Goal: Contribute content: Contribute content

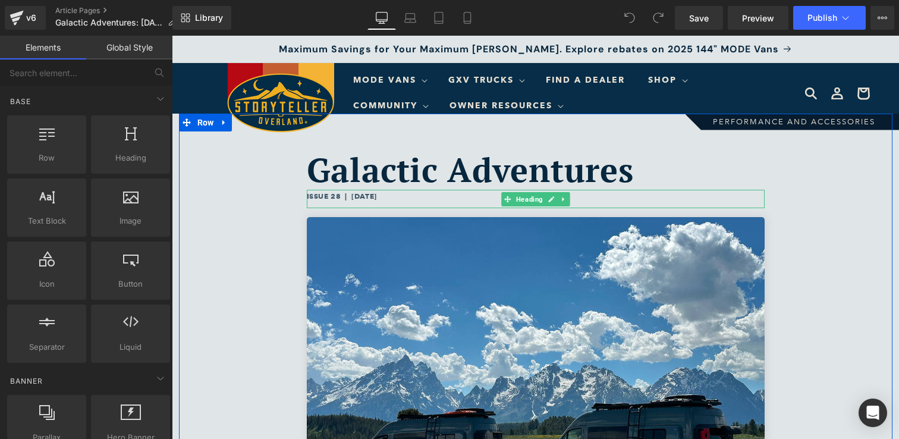
click at [382, 198] on h6 "ISSUE 28 | [DATE]" at bounding box center [536, 196] width 458 height 13
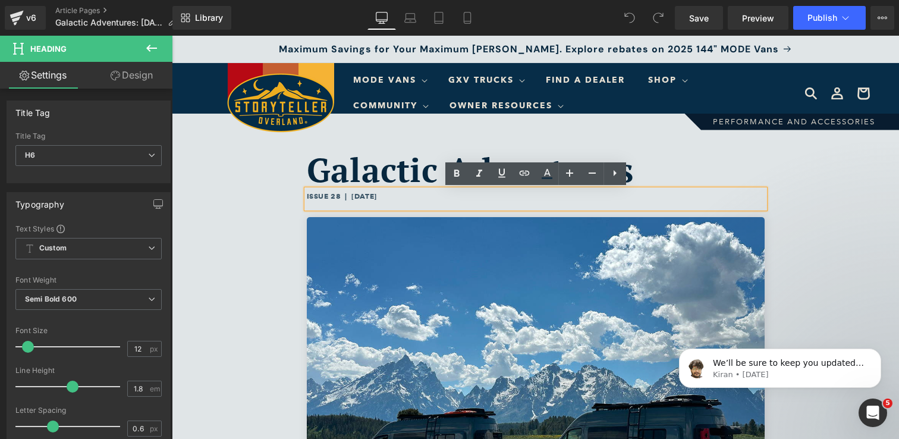
click at [385, 197] on h6 "ISSUE 28 | [DATE]" at bounding box center [536, 196] width 458 height 13
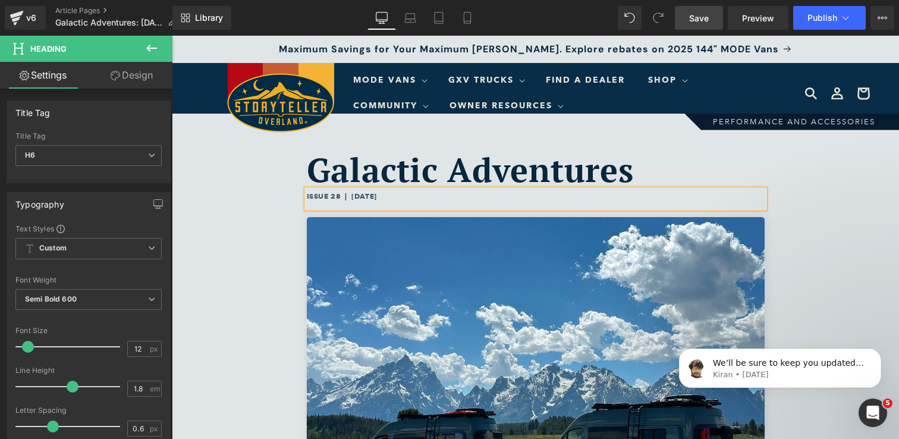
click at [710, 21] on link "Save" at bounding box center [699, 18] width 48 height 24
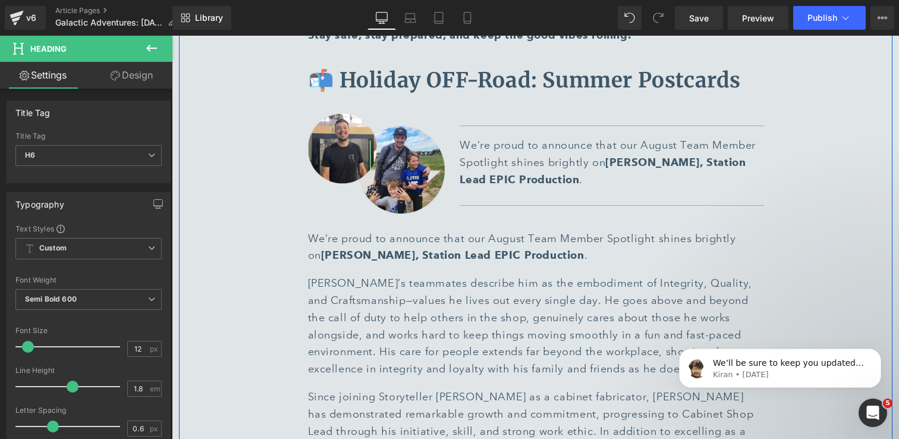
scroll to position [4432, 0]
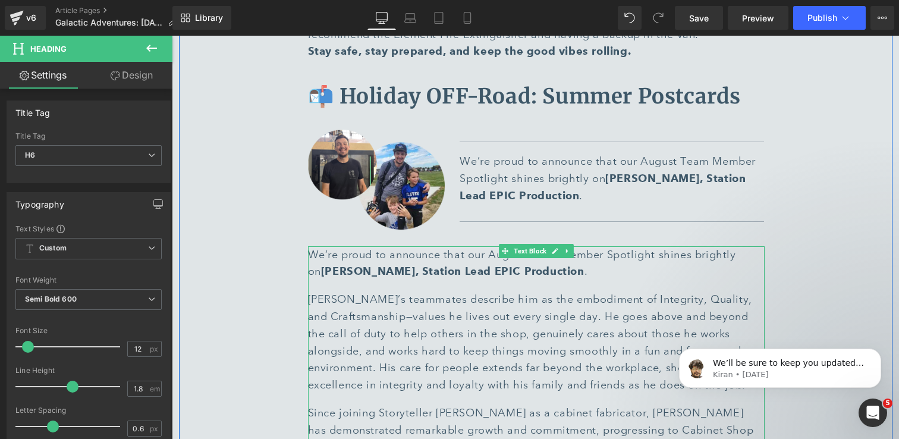
click at [473, 291] on p "[PERSON_NAME]’s teammates describe him as the embodiment of Integrity, Quality,…" at bounding box center [536, 342] width 457 height 103
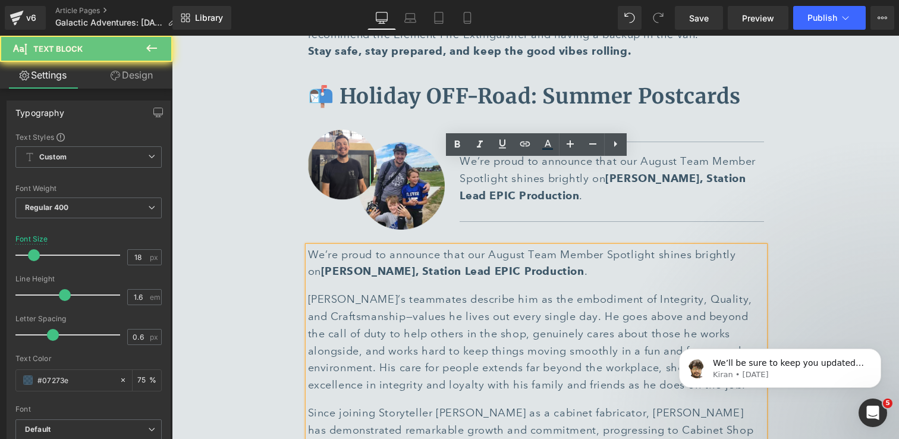
click at [457, 291] on p "[PERSON_NAME]’s teammates describe him as the embodiment of Integrity, Quality,…" at bounding box center [536, 342] width 457 height 103
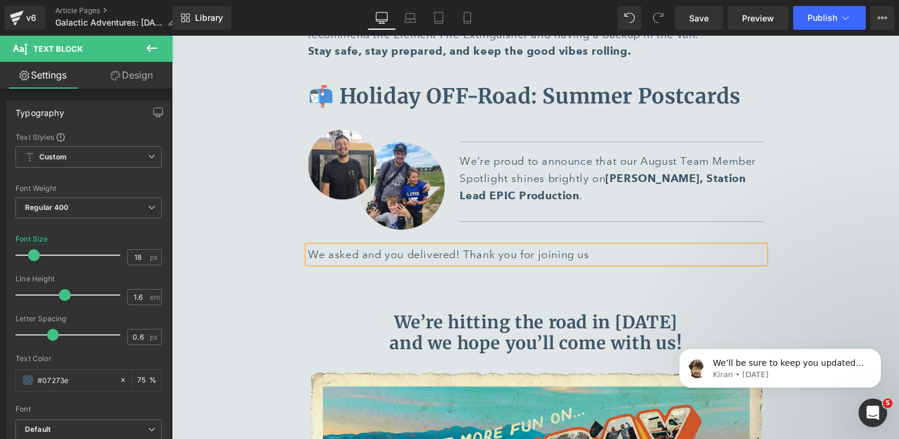
drag, startPoint x: 607, startPoint y: 171, endPoint x: 535, endPoint y: 172, distance: 71.4
click at [535, 246] on p "We asked and you delivered! Thank you for joining us" at bounding box center [536, 254] width 457 height 17
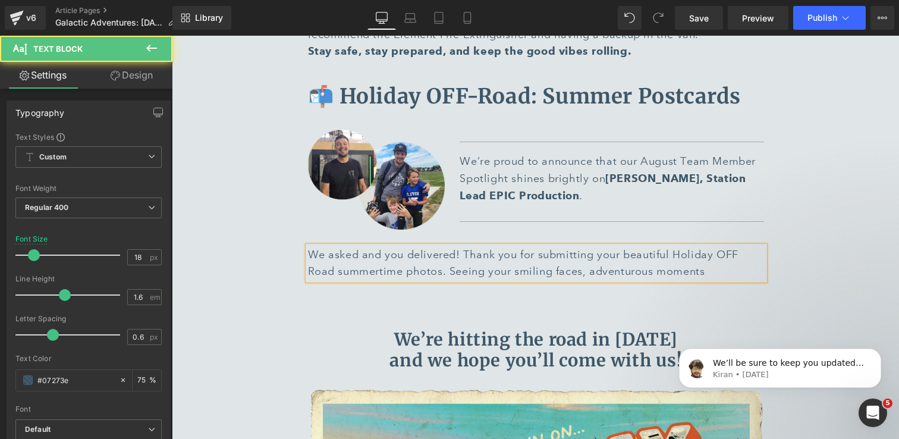
click at [585, 246] on p "We asked and you delivered! Thank you for submitting your beautiful Holiday OFF…" at bounding box center [536, 263] width 457 height 34
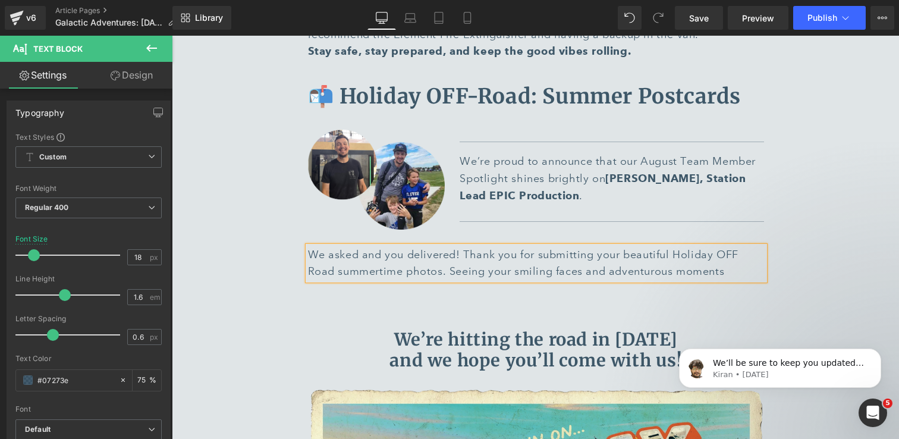
click at [738, 246] on p "We asked and you delivered! Thank you for submitting your beautiful Holiday OFF…" at bounding box center [536, 263] width 457 height 34
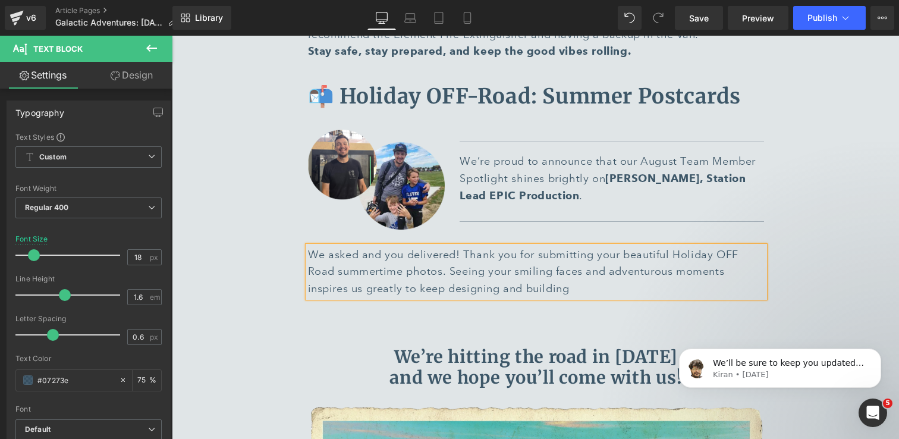
drag, startPoint x: 607, startPoint y: 202, endPoint x: 308, endPoint y: 208, distance: 299.2
click at [308, 246] on p "We asked and you delivered! Thank you for submitting your beautiful Holiday OFF…" at bounding box center [536, 271] width 457 height 51
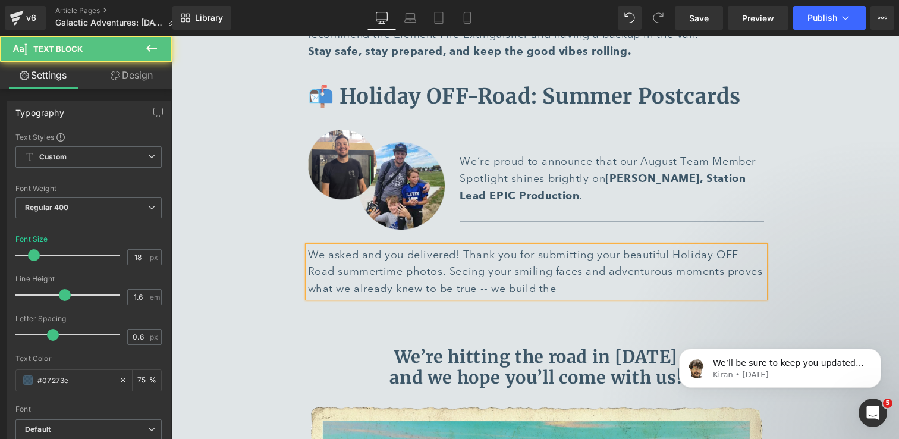
drag, startPoint x: 575, startPoint y: 202, endPoint x: 512, endPoint y: 200, distance: 63.1
click at [511, 246] on p "We asked and you delivered! Thank you for submitting your beautiful Holiday OFF…" at bounding box center [536, 271] width 457 height 51
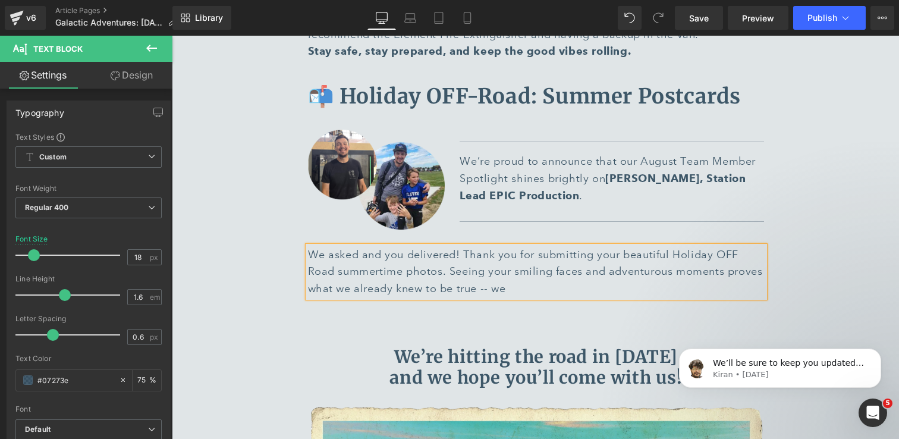
click at [517, 246] on p "We asked and you delivered! Thank you for submitting your beautiful Holiday OFF…" at bounding box center [536, 271] width 457 height 51
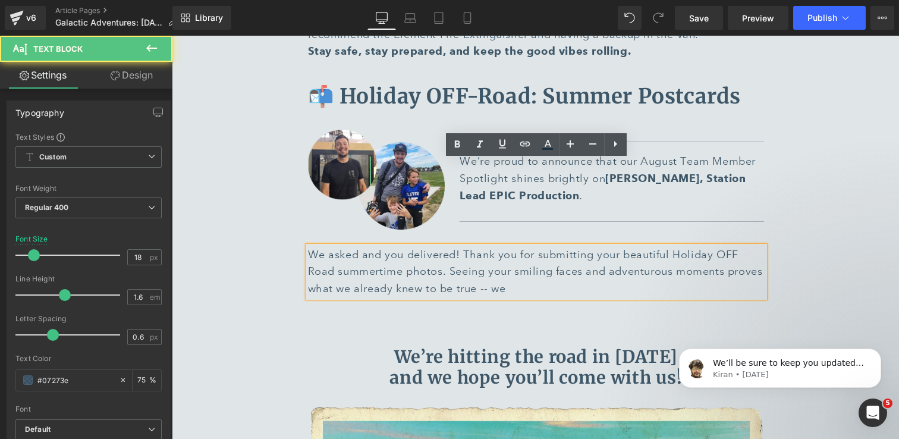
click at [598, 246] on p "We asked and you delivered! Thank you for submitting your beautiful Holiday OFF…" at bounding box center [536, 271] width 457 height 51
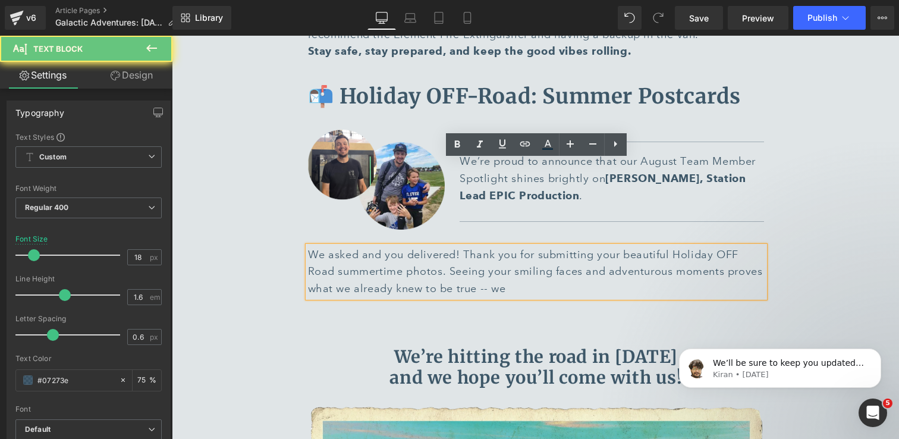
click at [516, 246] on p "We asked and you delivered! Thank you for submitting your beautiful Holiday OFF…" at bounding box center [536, 271] width 457 height 51
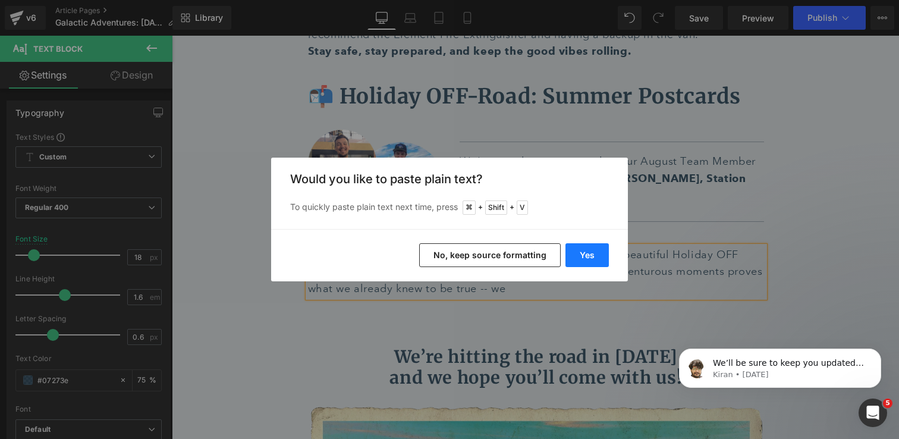
click at [604, 253] on button "Yes" at bounding box center [587, 255] width 43 height 24
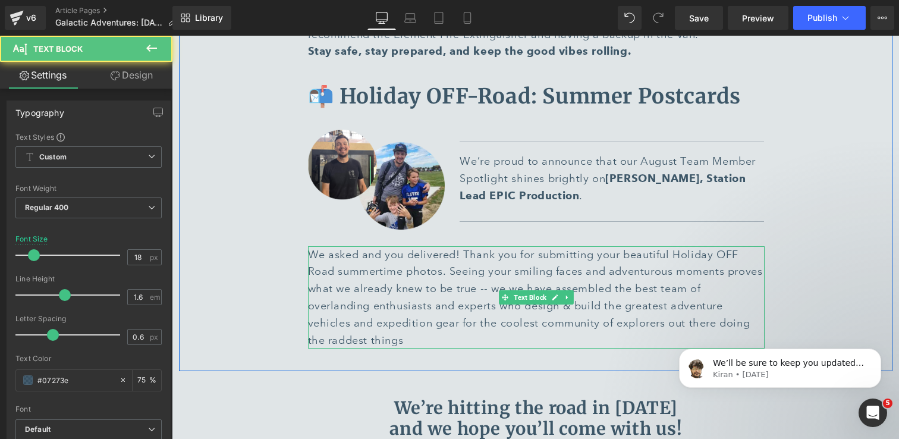
click at [504, 246] on p "We asked and you delivered! Thank you for submitting your beautiful Holiday OFF…" at bounding box center [536, 297] width 457 height 103
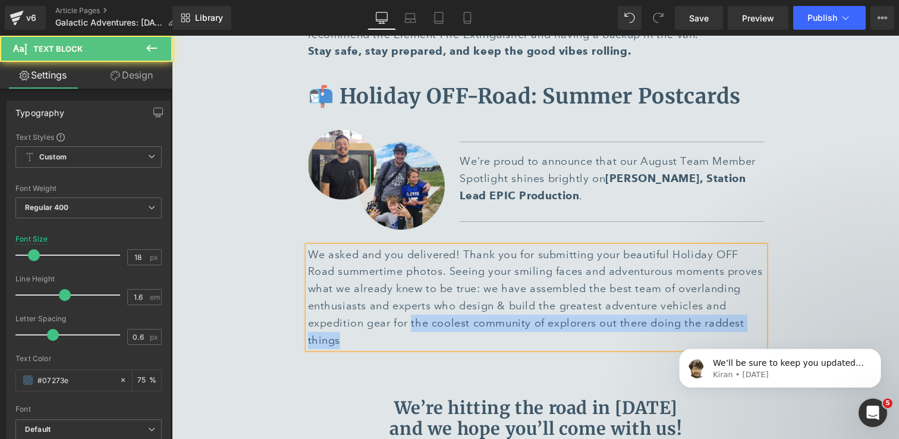
drag, startPoint x: 410, startPoint y: 237, endPoint x: 386, endPoint y: 251, distance: 28.3
click at [386, 251] on p "We asked and you delivered! Thank you for submitting your beautiful Holiday OFF…" at bounding box center [536, 297] width 457 height 103
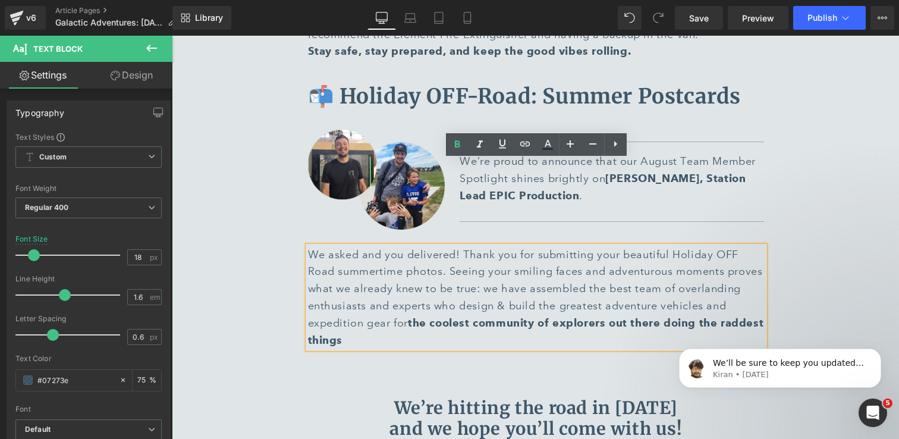
click at [386, 251] on p "We asked and you delivered! Thank you for submitting your beautiful Holiday OFF…" at bounding box center [536, 297] width 457 height 103
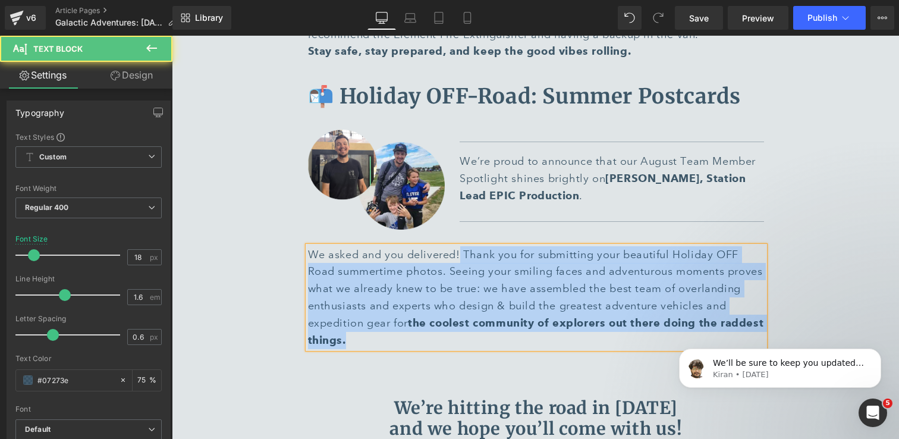
drag, startPoint x: 460, startPoint y: 168, endPoint x: 307, endPoint y: 169, distance: 153.4
click at [308, 246] on div "We asked and you delivered! Thank you for submitting your beautiful Holiday OFF…" at bounding box center [536, 297] width 457 height 103
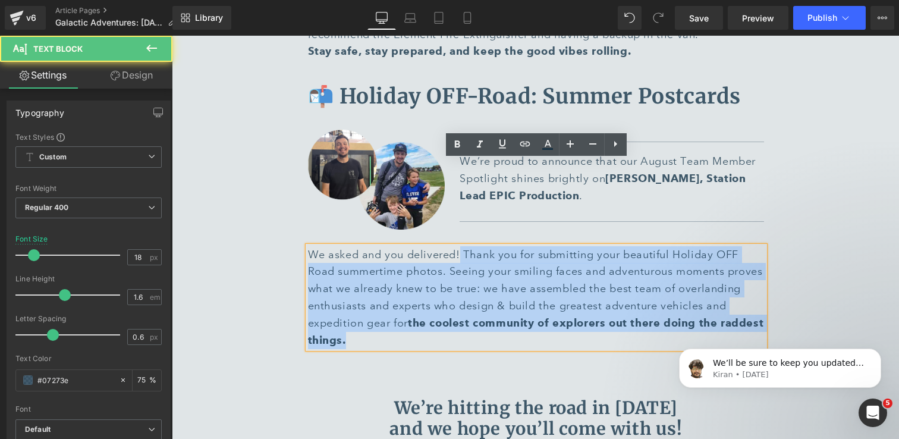
click at [464, 246] on p "We asked and you delivered! Thank you for submitting your beautiful Holiday OFF…" at bounding box center [536, 297] width 457 height 103
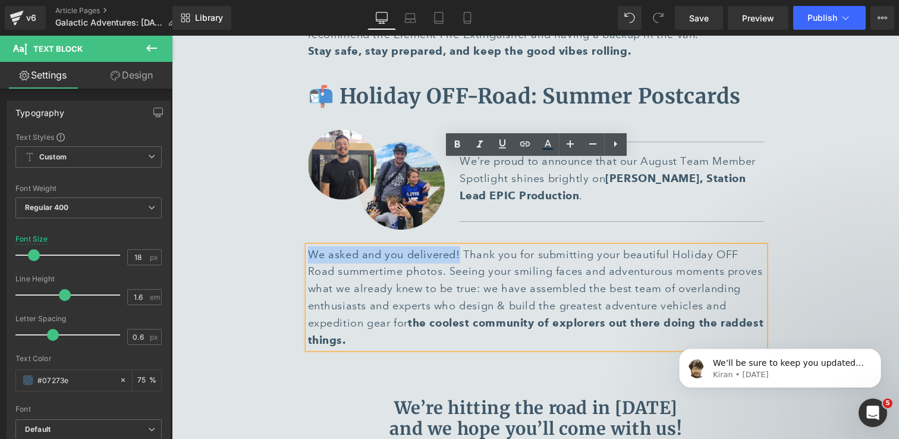
drag, startPoint x: 460, startPoint y: 170, endPoint x: 311, endPoint y: 171, distance: 148.7
click at [311, 246] on p "We asked and you delivered! Thank you for submitting your beautiful Holiday OFF…" at bounding box center [536, 297] width 457 height 103
click at [448, 249] on p "We asked and you delivered! Thank you for submitting your beautiful Holiday OFF…" at bounding box center [536, 297] width 457 height 103
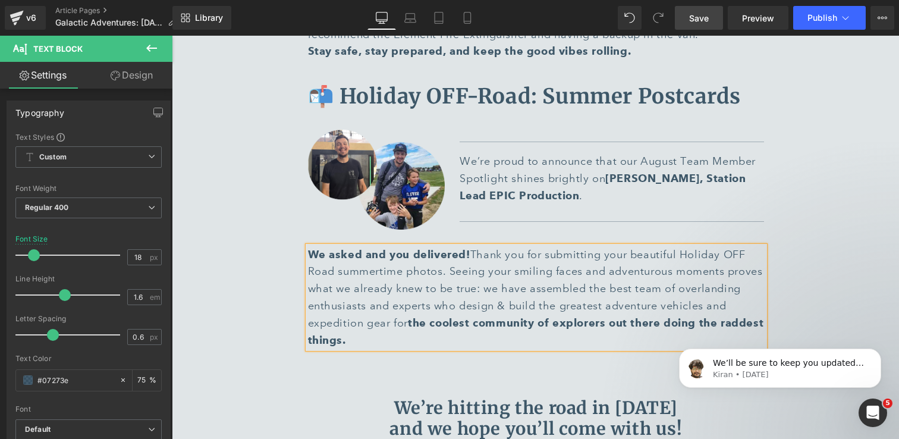
click at [693, 19] on span "Save" at bounding box center [699, 18] width 20 height 12
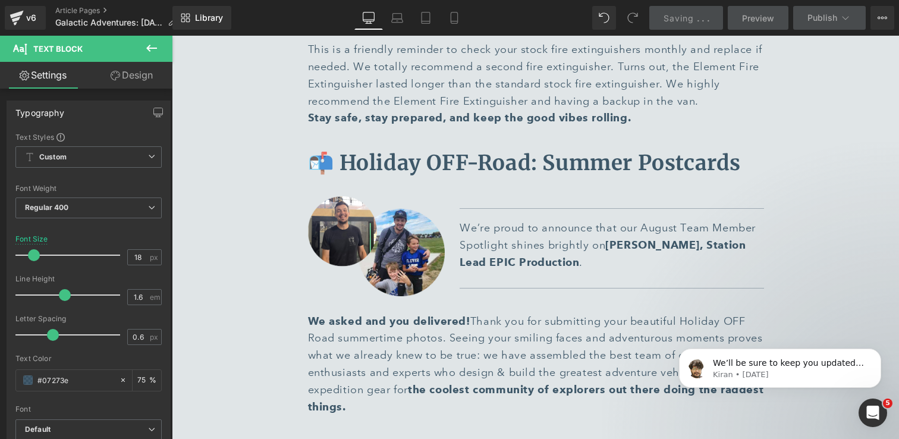
scroll to position [4356, 0]
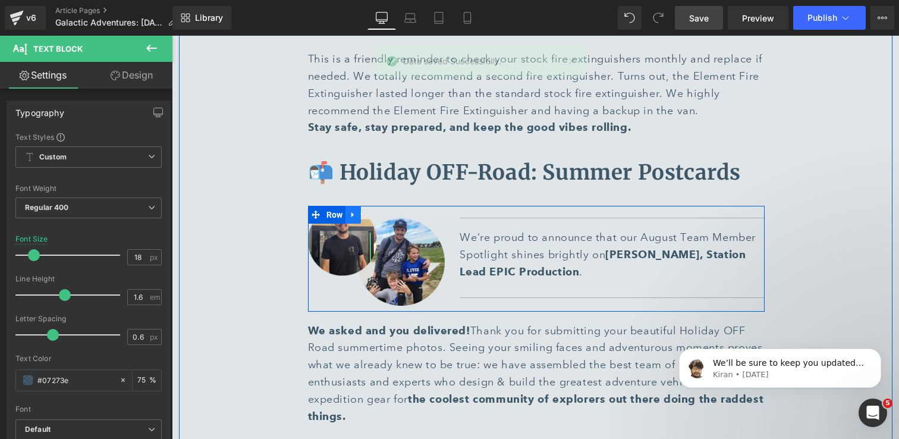
click at [357, 211] on icon at bounding box center [353, 215] width 8 height 9
click at [384, 211] on icon at bounding box center [384, 215] width 8 height 9
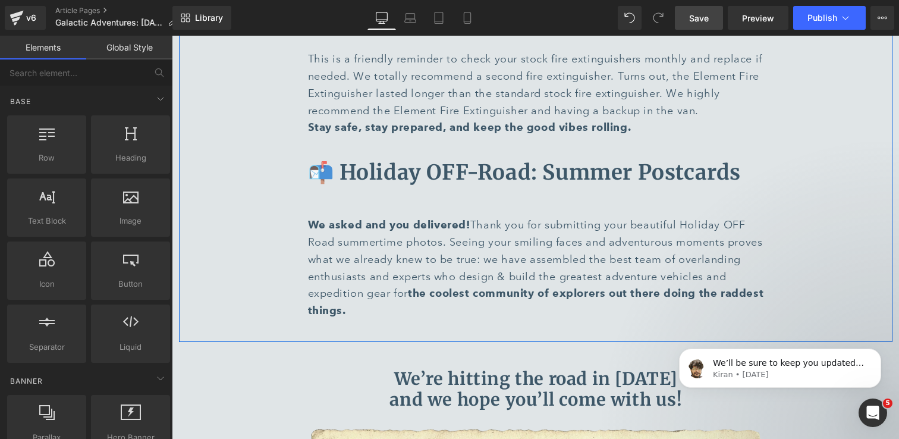
scroll to position [4332, 0]
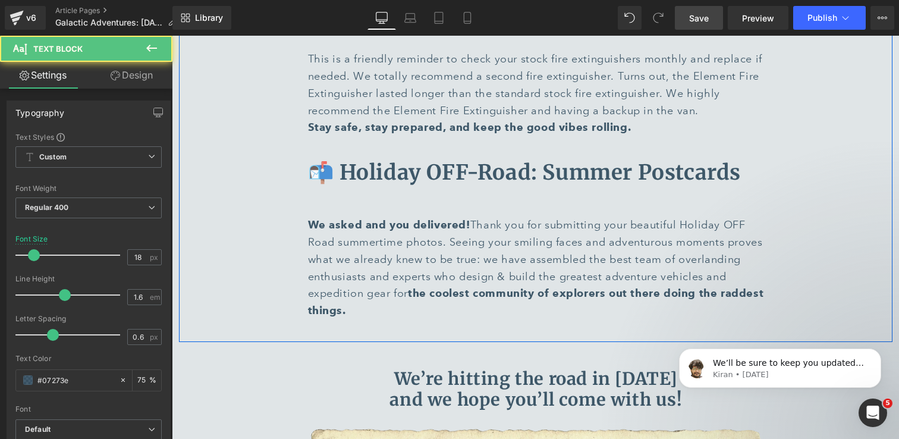
click at [372, 216] on p "We asked and you delivered! Thank you for submitting your beautiful Holiday OFF…" at bounding box center [536, 267] width 457 height 103
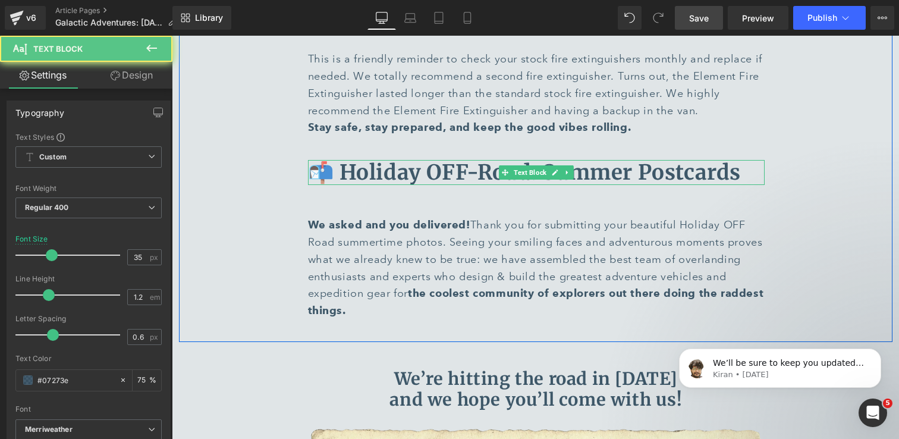
click at [370, 159] on b "📬 Holiday OFF-Road: Summer Postcards" at bounding box center [525, 172] width 434 height 26
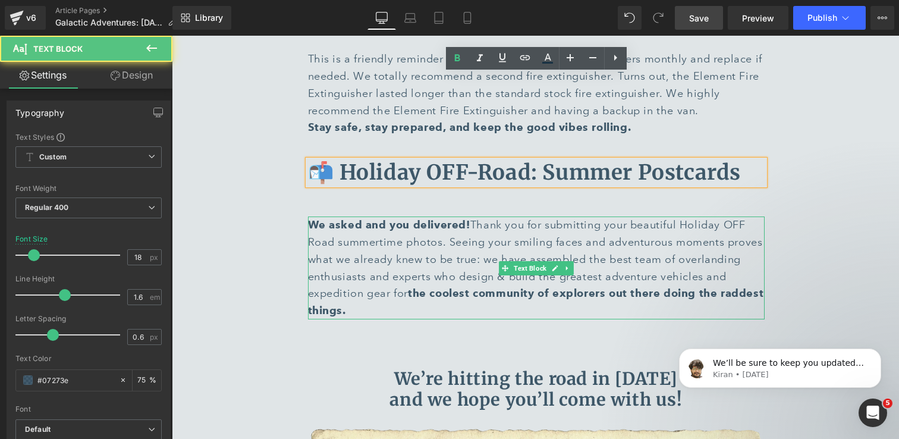
click at [364, 216] on p "We asked and you delivered! Thank you for submitting your beautiful Holiday OFF…" at bounding box center [536, 267] width 457 height 103
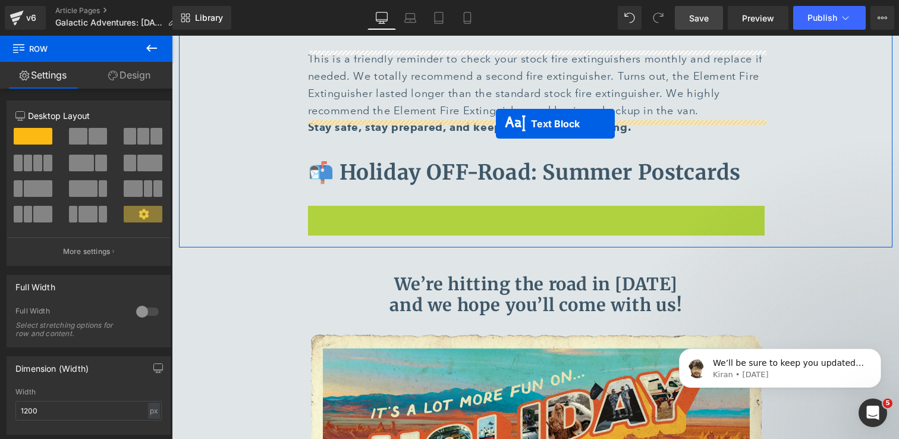
drag, startPoint x: 504, startPoint y: 186, endPoint x: 495, endPoint y: 124, distance: 61.8
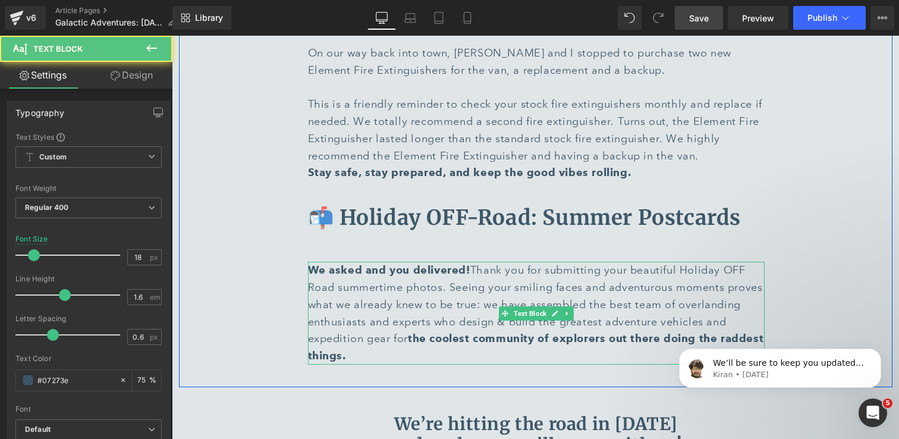
scroll to position [4284, 0]
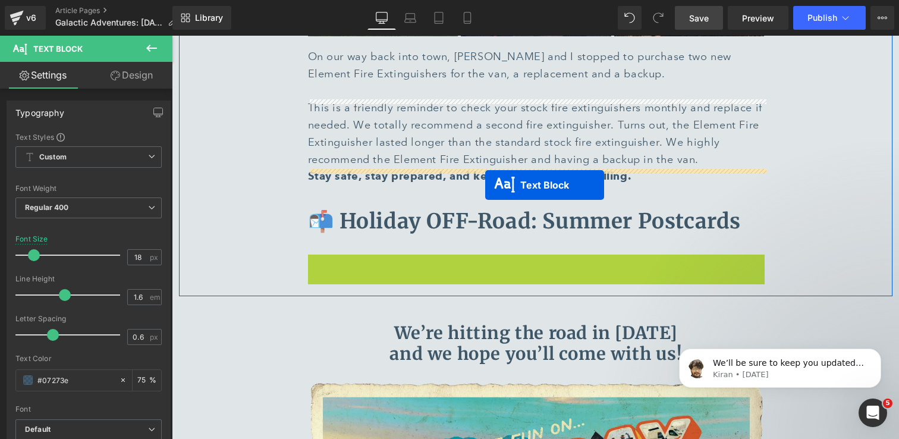
drag, startPoint x: 502, startPoint y: 229, endPoint x: 485, endPoint y: 186, distance: 46.5
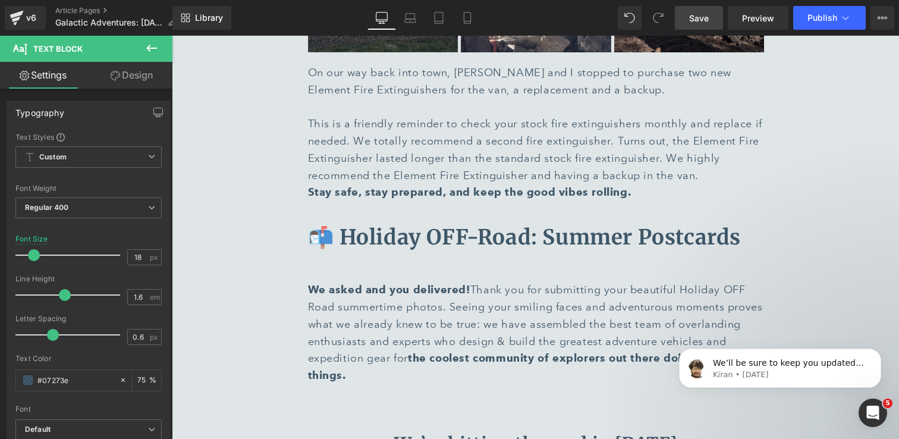
scroll to position [4231, 0]
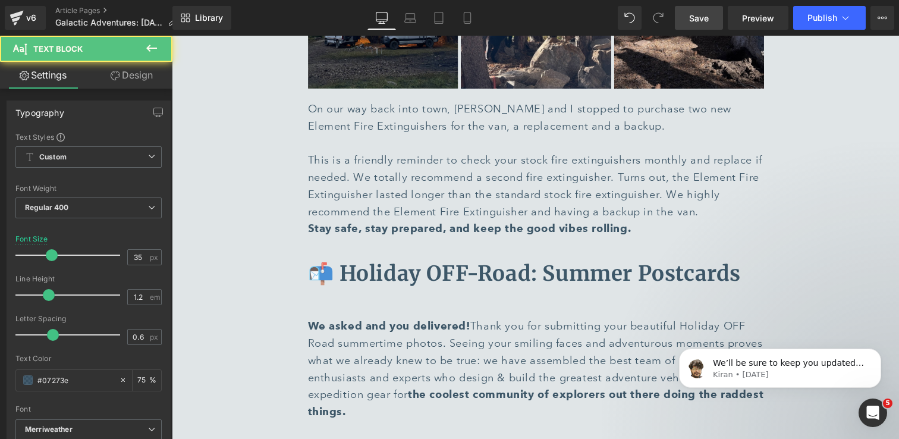
click at [457, 260] on b "📬 Holiday OFF-Road: Summer Postcards" at bounding box center [525, 273] width 434 height 26
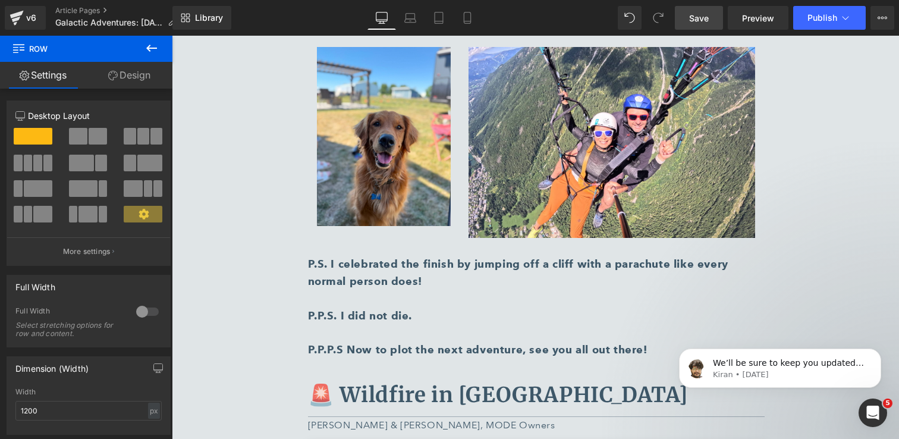
scroll to position [2280, 0]
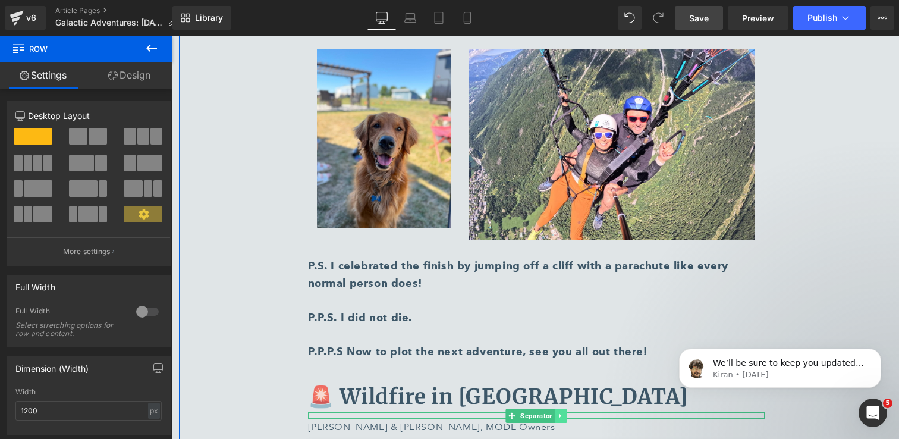
click at [561, 412] on icon at bounding box center [560, 415] width 7 height 7
click at [554, 412] on icon at bounding box center [554, 415] width 7 height 7
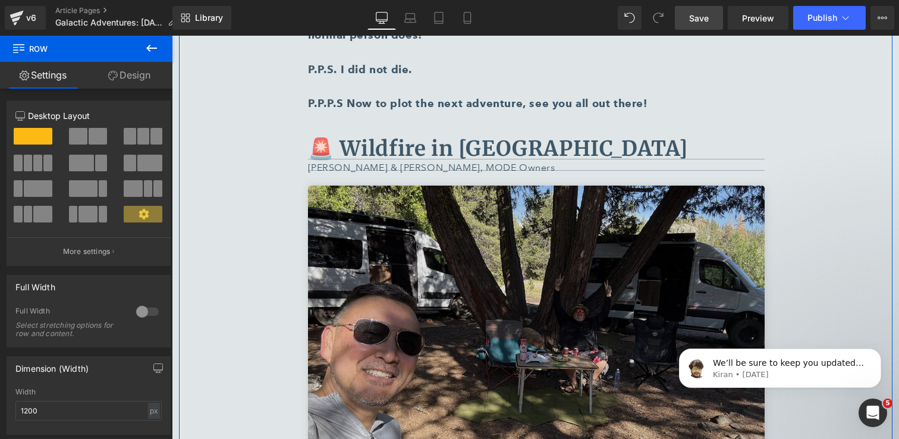
scroll to position [2529, 0]
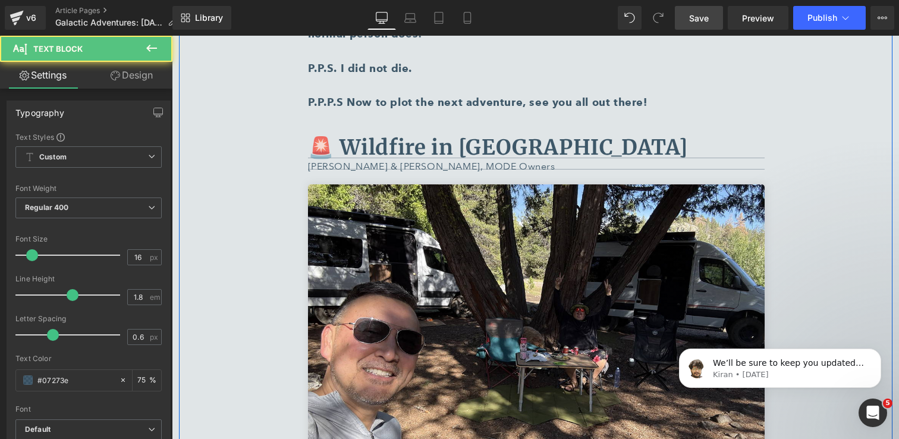
drag, startPoint x: 721, startPoint y: 101, endPoint x: 722, endPoint y: 108, distance: 7.8
click at [722, 108] on div "🏔️ Beyond the Van, Into the Alps Text Block Separator [PERSON_NAME], MODE Owner…" at bounding box center [536, 131] width 475 height 3959
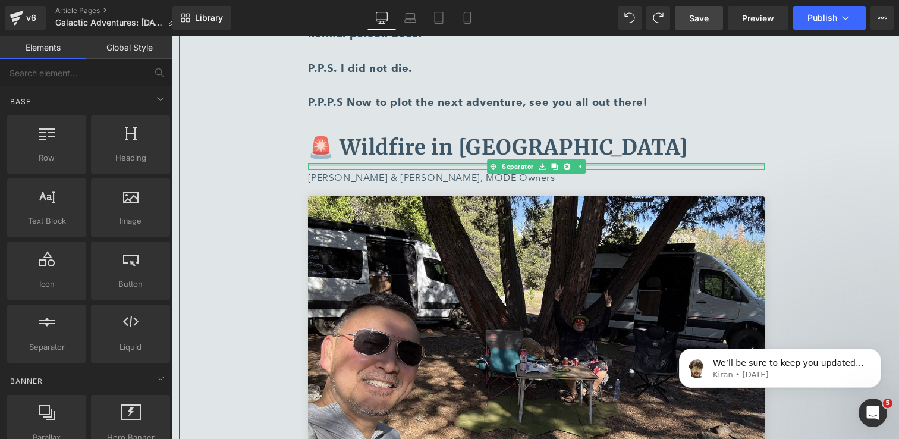
copy div "Text Block"
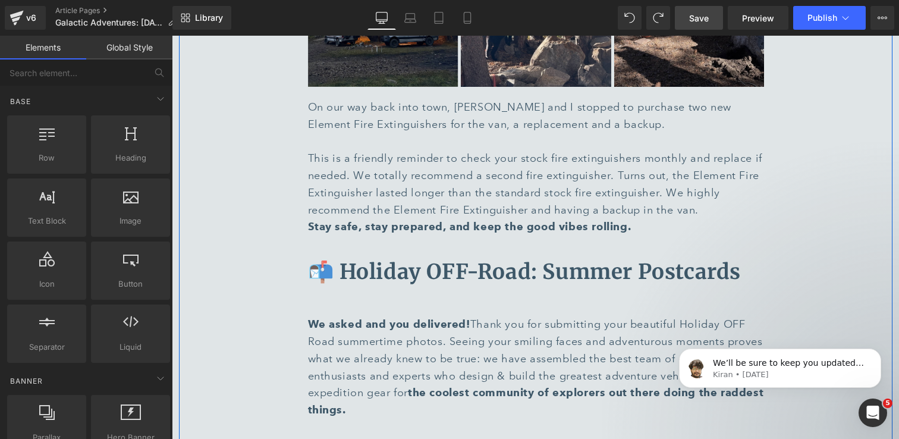
scroll to position [4296, 0]
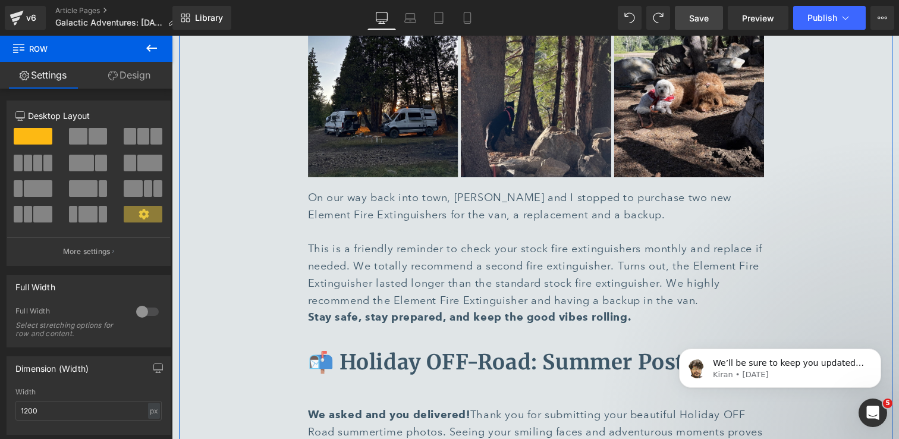
scroll to position [4118, 0]
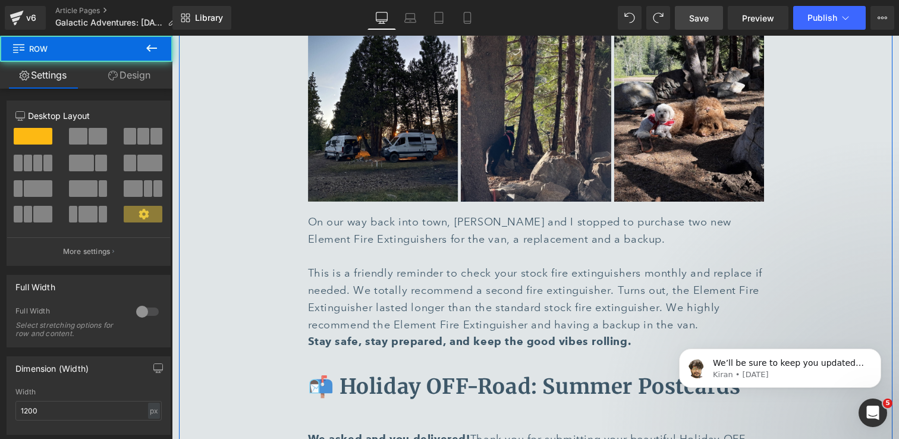
scroll to position [4149, 0]
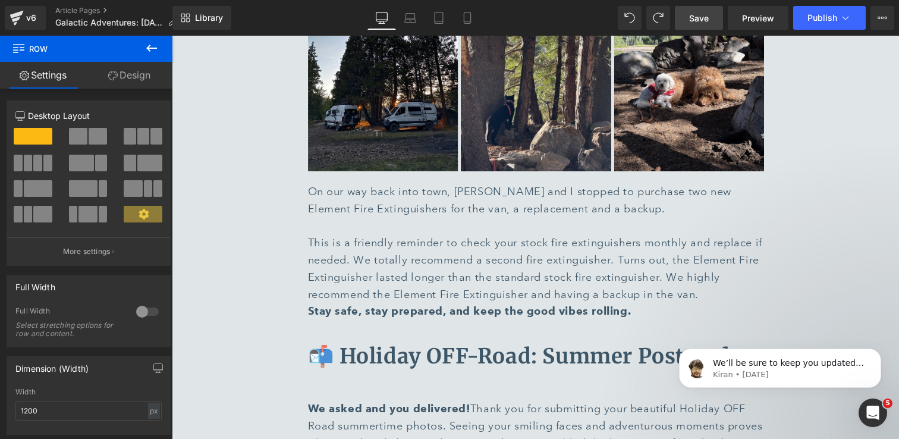
click at [700, 14] on span "Save" at bounding box center [699, 18] width 20 height 12
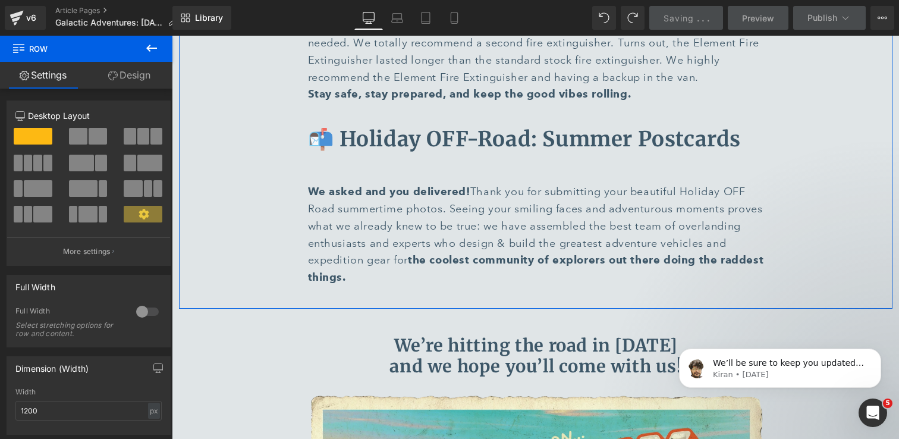
scroll to position [4375, 0]
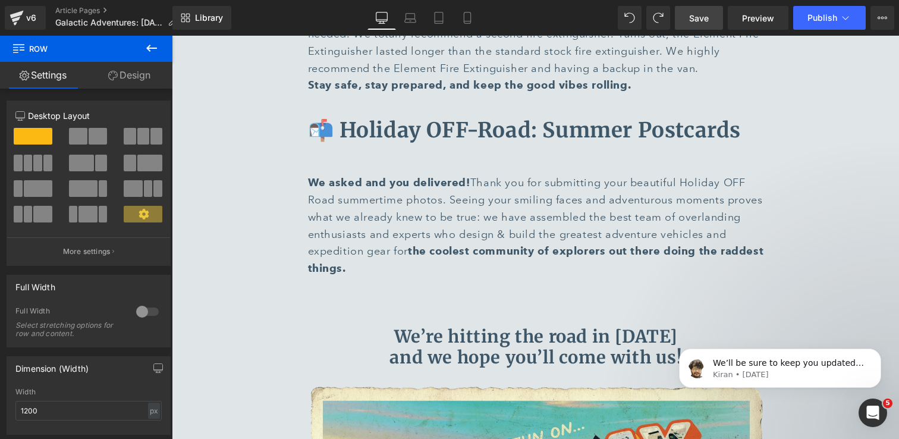
click at [697, 18] on span "Save" at bounding box center [699, 18] width 20 height 12
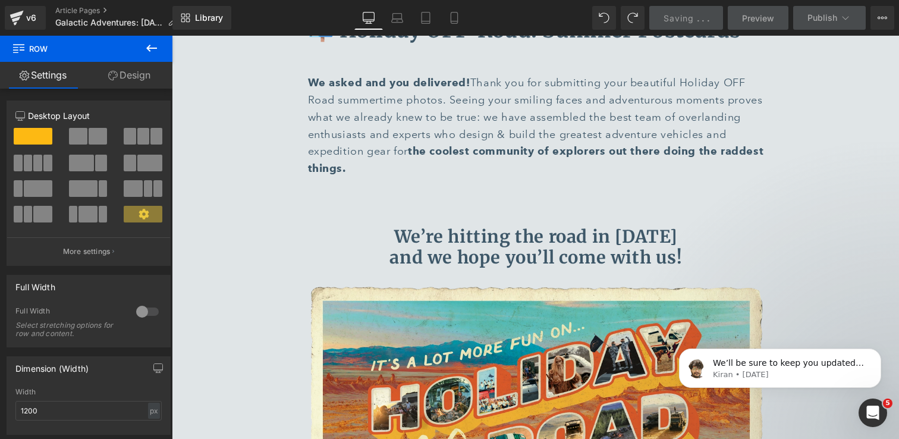
scroll to position [4488, 0]
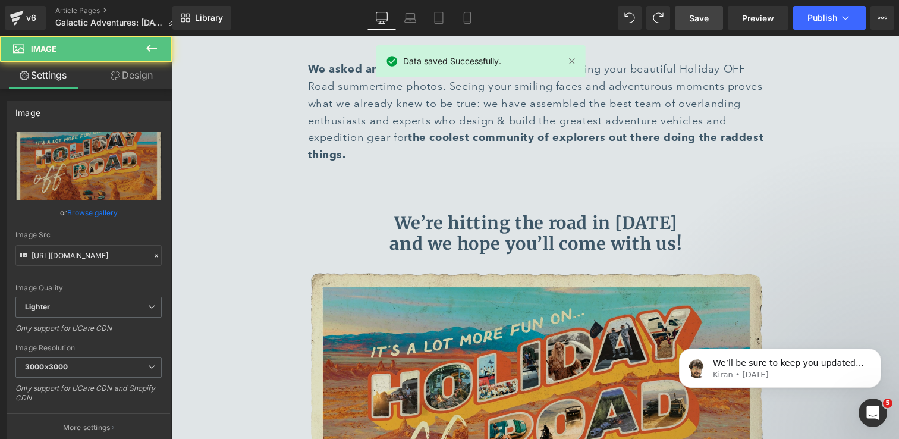
click at [623, 293] on img at bounding box center [536, 424] width 457 height 304
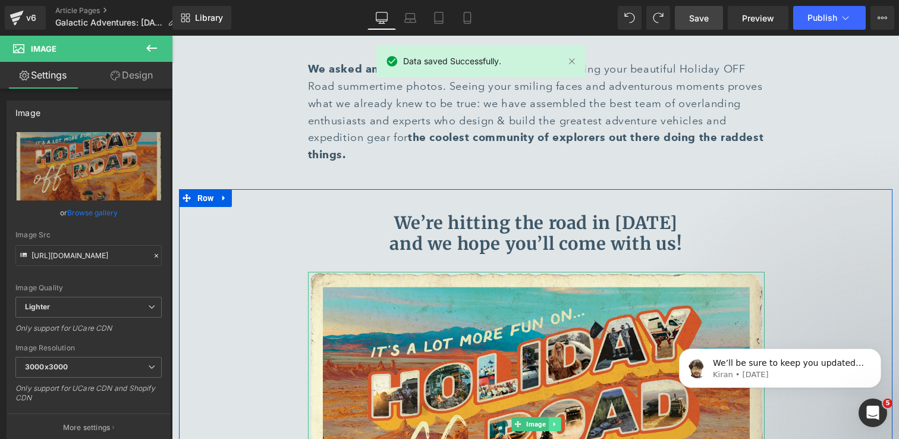
click at [554, 422] on icon at bounding box center [554, 424] width 2 height 4
click at [563, 420] on icon at bounding box center [560, 423] width 7 height 7
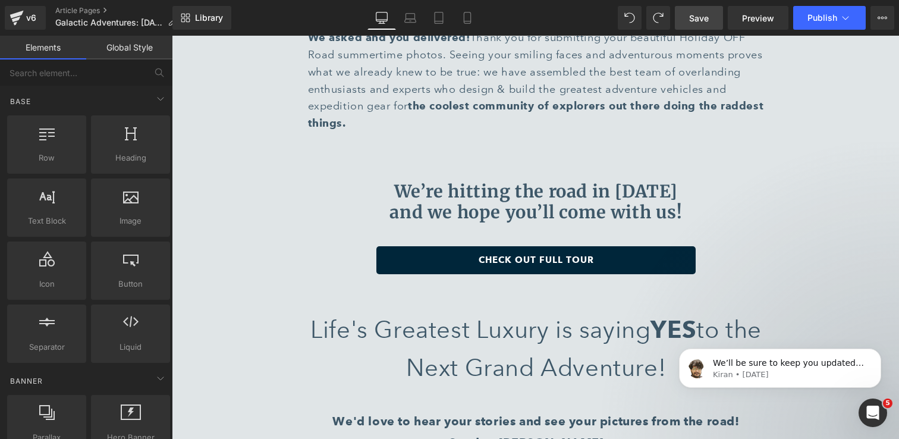
scroll to position [4511, 0]
